Goal: Obtain resource: Download file/media

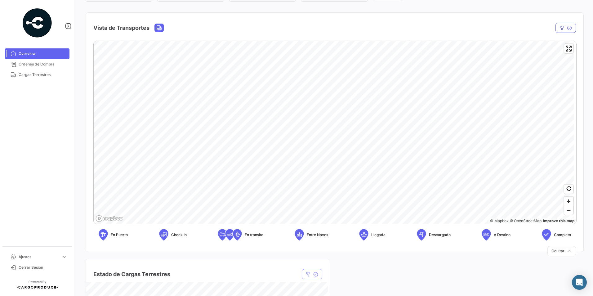
scroll to position [93, 0]
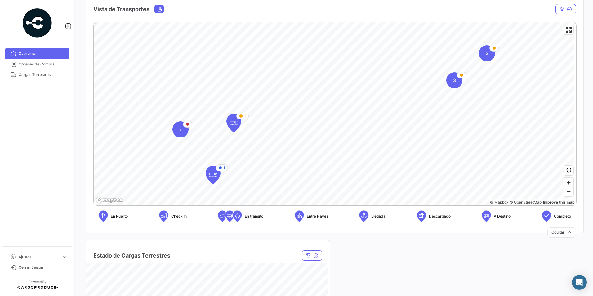
click at [31, 156] on mat-nav-list "Overview Órdenes de Compra Cargas Terrestres" at bounding box center [37, 145] width 74 height 198
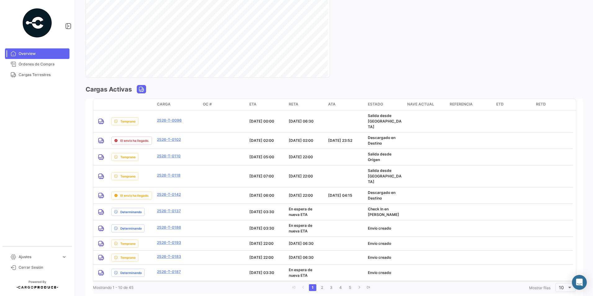
scroll to position [434, 0]
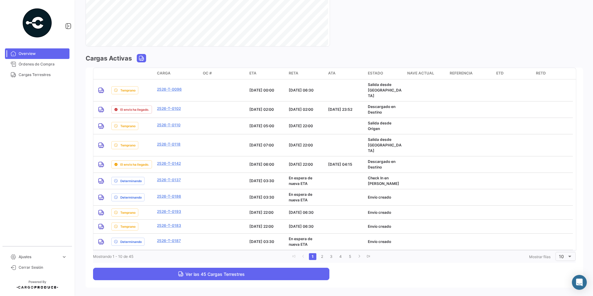
click at [303, 268] on button "Ver las 45 Cargas Terrestres" at bounding box center [211, 274] width 236 height 12
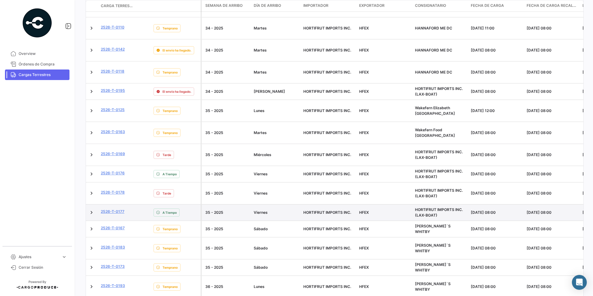
scroll to position [186, 0]
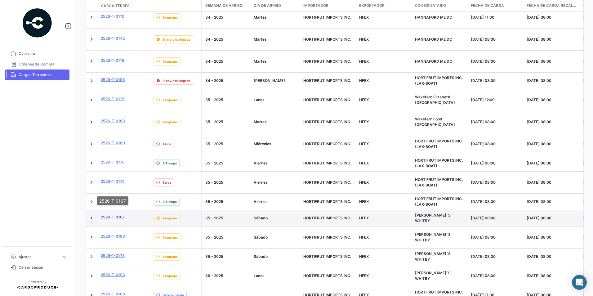
click at [118, 214] on link "2526-T-0167" at bounding box center [113, 217] width 24 height 6
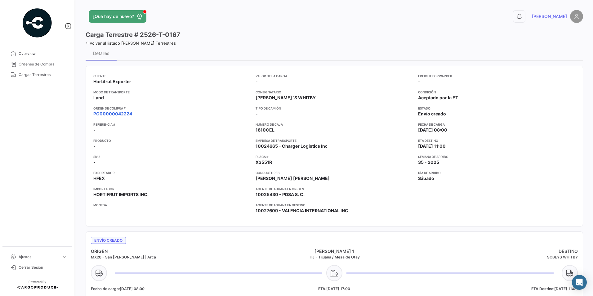
click at [118, 116] on link "PO00000042224" at bounding box center [112, 114] width 39 height 6
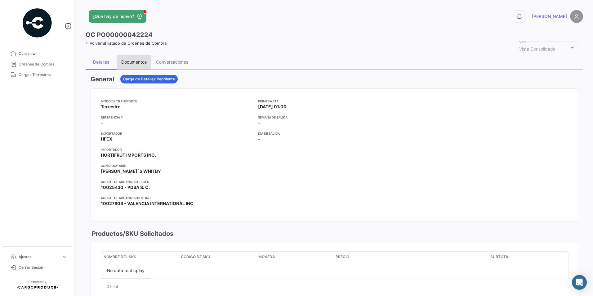
click at [129, 61] on div "Documentos" at bounding box center [133, 61] width 25 height 5
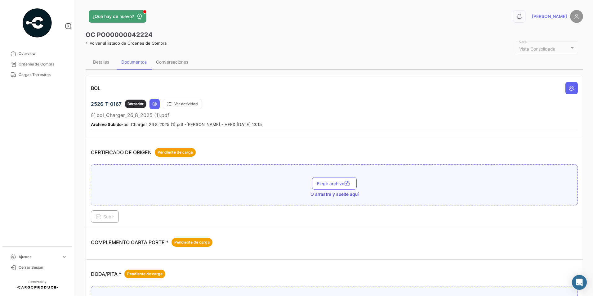
click at [307, 134] on td "BOL 2526-T-0167 Borrador Ver actividad bol_Charger_26_8_2025 (1).pdf Archivo Su…" at bounding box center [334, 106] width 497 height 63
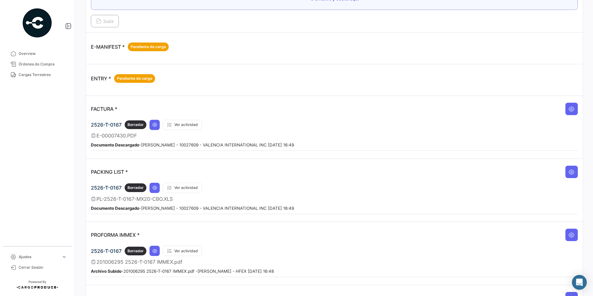
scroll to position [404, 0]
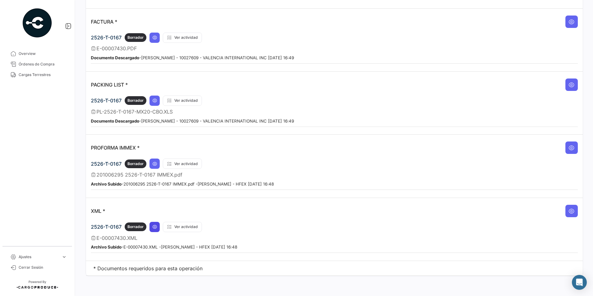
click at [155, 226] on icon at bounding box center [154, 226] width 5 height 5
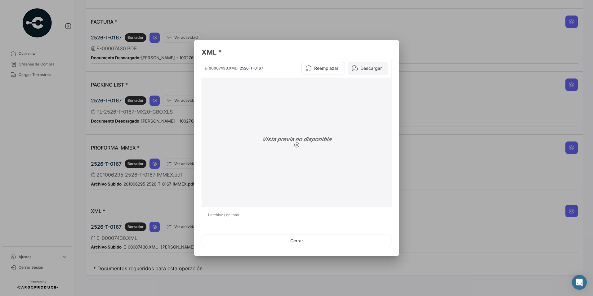
click at [355, 68] on icon at bounding box center [355, 68] width 6 height 6
click at [369, 70] on button "Descargar" at bounding box center [368, 68] width 41 height 12
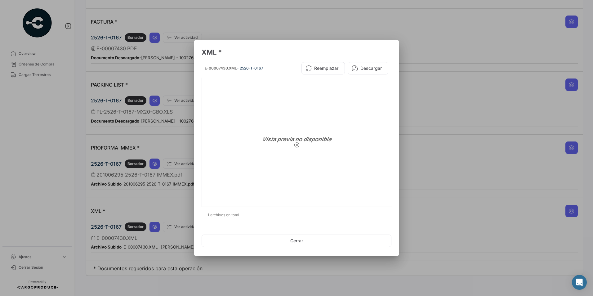
click at [356, 27] on div at bounding box center [296, 148] width 593 height 296
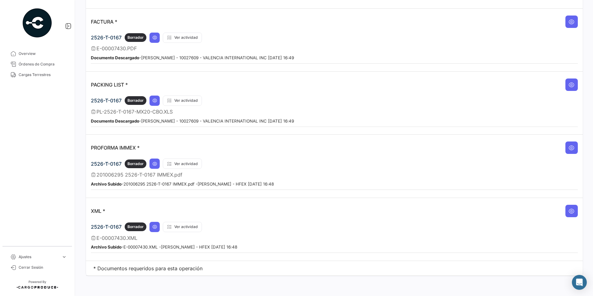
click at [40, 145] on mat-nav-list "Overview Órdenes de Compra Cargas Terrestres" at bounding box center [37, 145] width 74 height 198
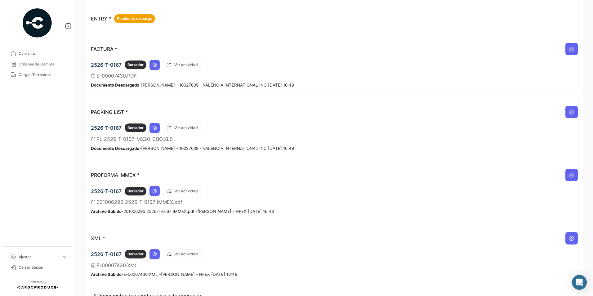
scroll to position [342, 0]
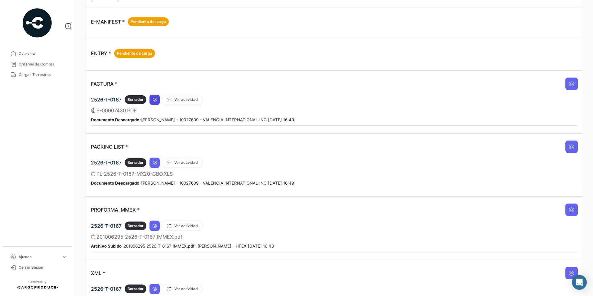
click at [155, 101] on icon at bounding box center [154, 99] width 5 height 5
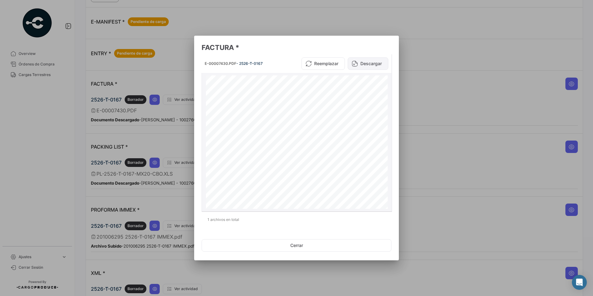
click at [363, 63] on button "Descargar" at bounding box center [368, 63] width 41 height 12
click at [87, 151] on div at bounding box center [296, 148] width 593 height 296
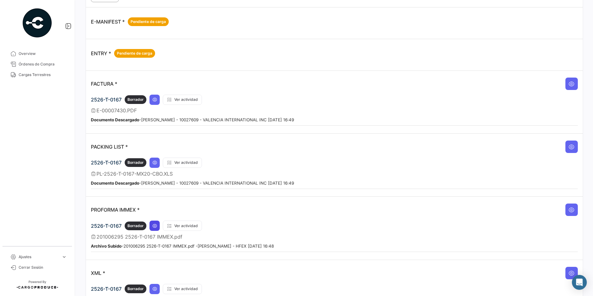
click at [153, 224] on icon at bounding box center [154, 225] width 5 height 5
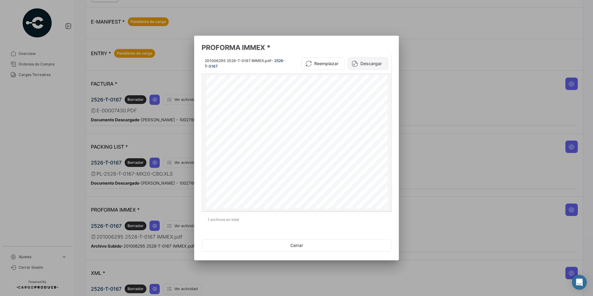
click at [373, 69] on button "Descargar" at bounding box center [368, 63] width 41 height 12
click at [438, 86] on div at bounding box center [296, 148] width 593 height 296
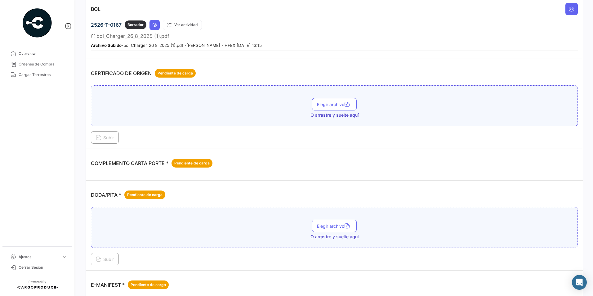
scroll to position [0, 0]
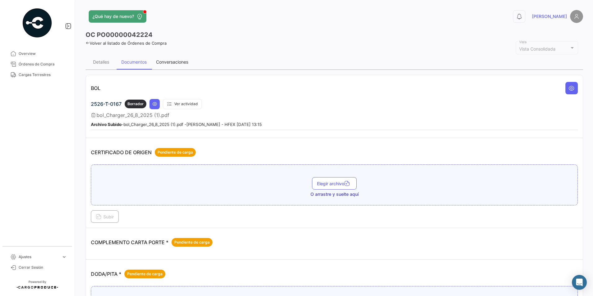
click at [166, 60] on div "Conversaciones" at bounding box center [172, 61] width 32 height 5
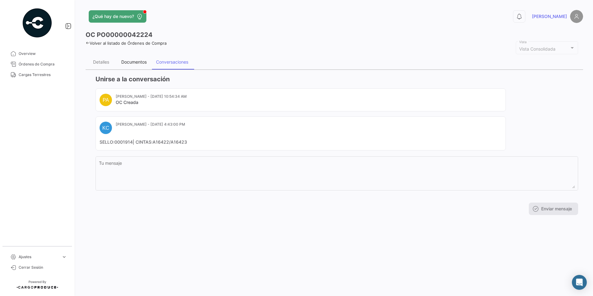
click at [148, 65] on div "Documentos" at bounding box center [134, 62] width 35 height 15
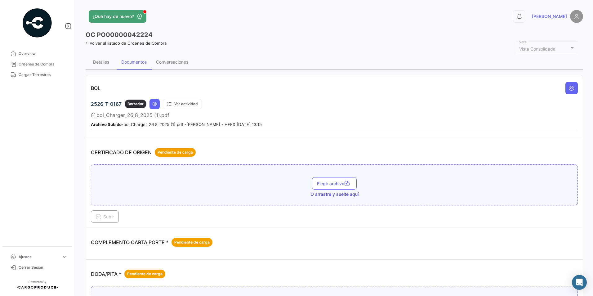
drag, startPoint x: 347, startPoint y: 95, endPoint x: 237, endPoint y: 78, distance: 111.5
click at [347, 95] on div "BOL" at bounding box center [334, 88] width 487 height 16
click at [101, 60] on div "Detalles" at bounding box center [101, 61] width 16 height 5
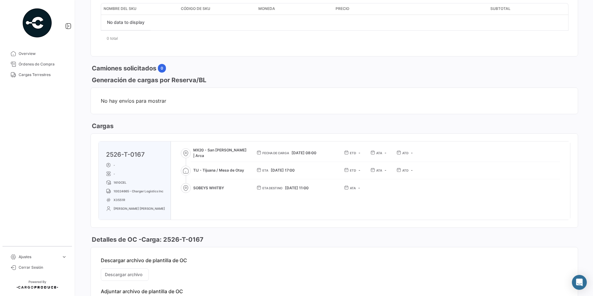
scroll to position [297, 0]
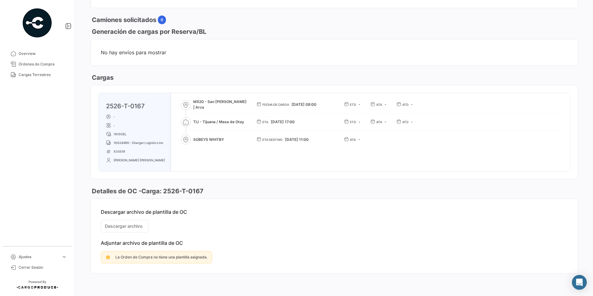
click at [395, 71] on div "General Carga de Detalles Pendiente Modo de Transporte Terrestre Referencia # -…" at bounding box center [335, 25] width 488 height 495
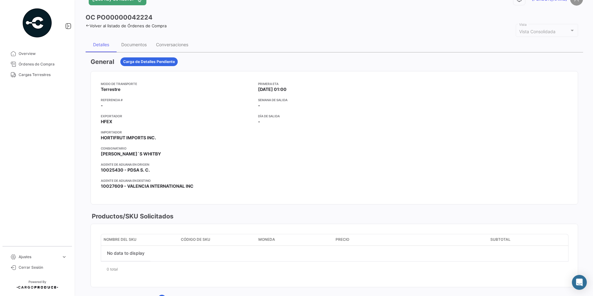
scroll to position [0, 0]
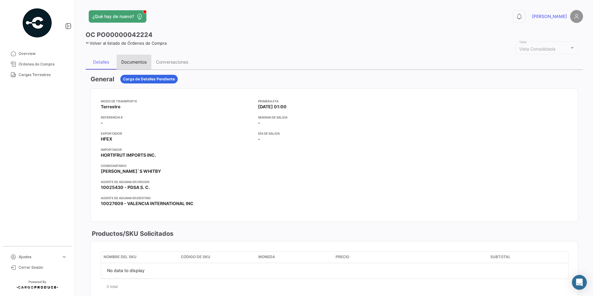
click at [132, 64] on div "Documentos" at bounding box center [133, 61] width 25 height 5
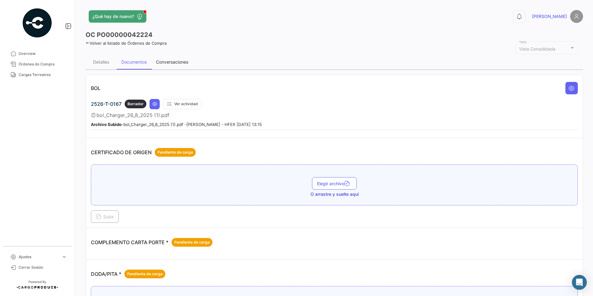
click at [181, 66] on div "Conversaciones" at bounding box center [172, 62] width 42 height 15
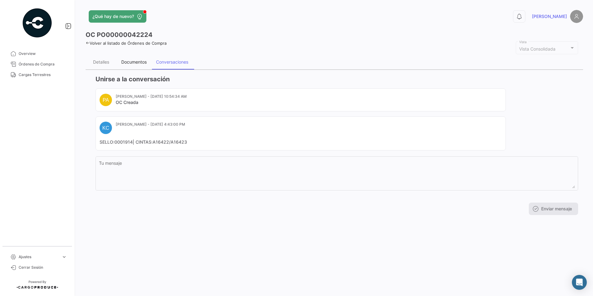
click at [134, 59] on div "Documentos" at bounding box center [133, 61] width 25 height 5
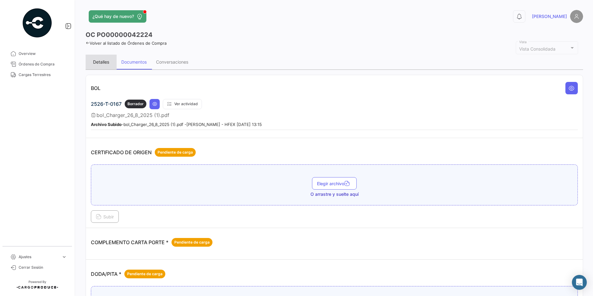
click at [99, 58] on div "Detalles" at bounding box center [101, 62] width 31 height 15
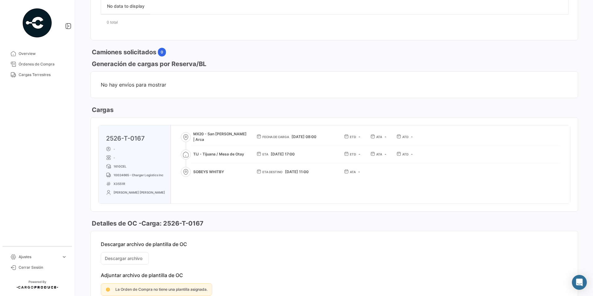
scroll to position [297, 0]
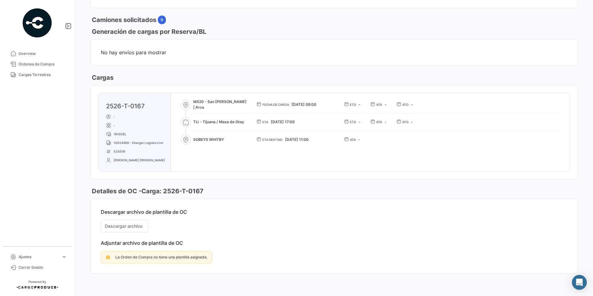
click at [146, 82] on div "General Carga de Detalles Pendiente Modo de Transporte Terrestre Referencia # -…" at bounding box center [335, 25] width 488 height 495
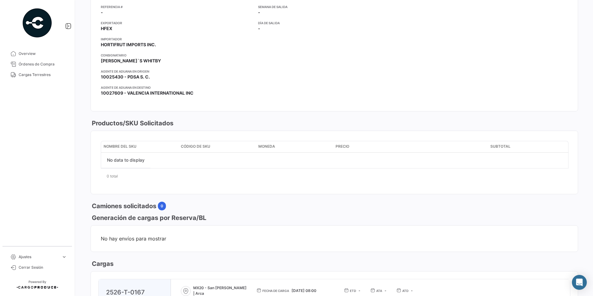
scroll to position [0, 0]
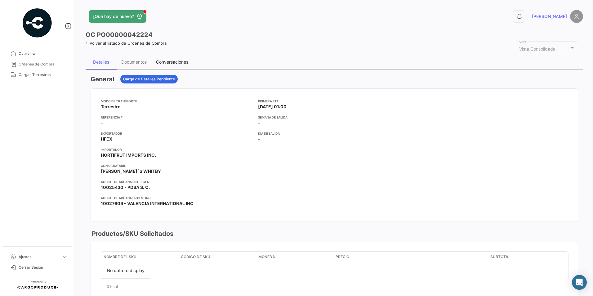
click at [171, 61] on div "Conversaciones" at bounding box center [172, 61] width 32 height 5
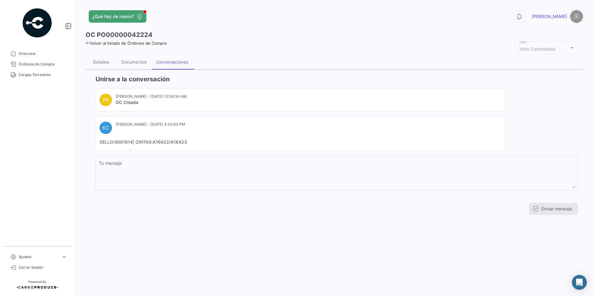
click at [541, 130] on div "PA [PERSON_NAME] - [DATE] 10:54:34 AM OC Creada [PERSON_NAME] [PERSON_NAME] - […" at bounding box center [337, 119] width 483 height 62
click at [176, 38] on div "OC PO00000042224" at bounding box center [335, 34] width 498 height 9
click at [131, 59] on div "Documentos" at bounding box center [134, 62] width 35 height 15
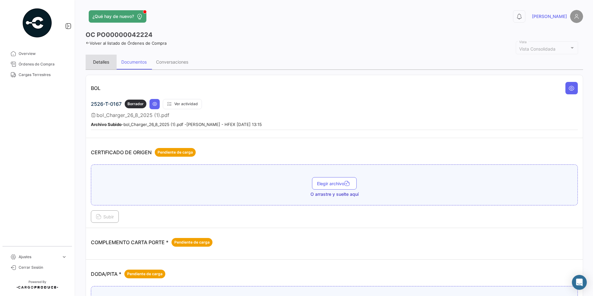
click at [108, 62] on div "Detalles" at bounding box center [101, 61] width 16 height 5
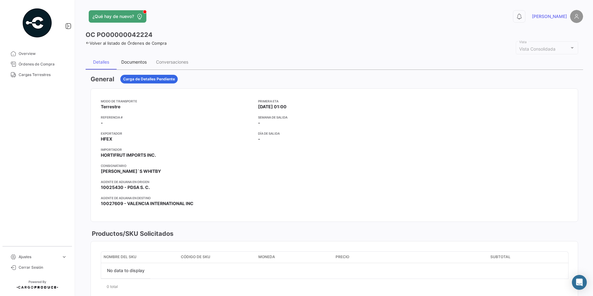
click at [140, 61] on div "Documentos" at bounding box center [133, 61] width 25 height 5
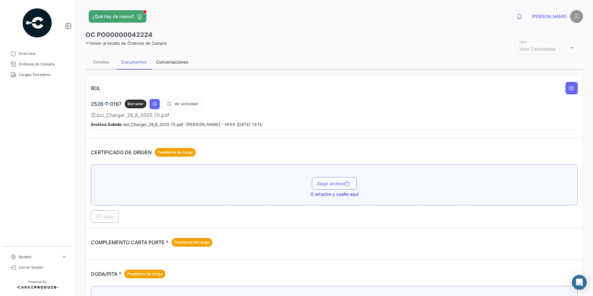
click at [165, 65] on div "Conversaciones" at bounding box center [172, 62] width 42 height 15
